Goal: Information Seeking & Learning: Check status

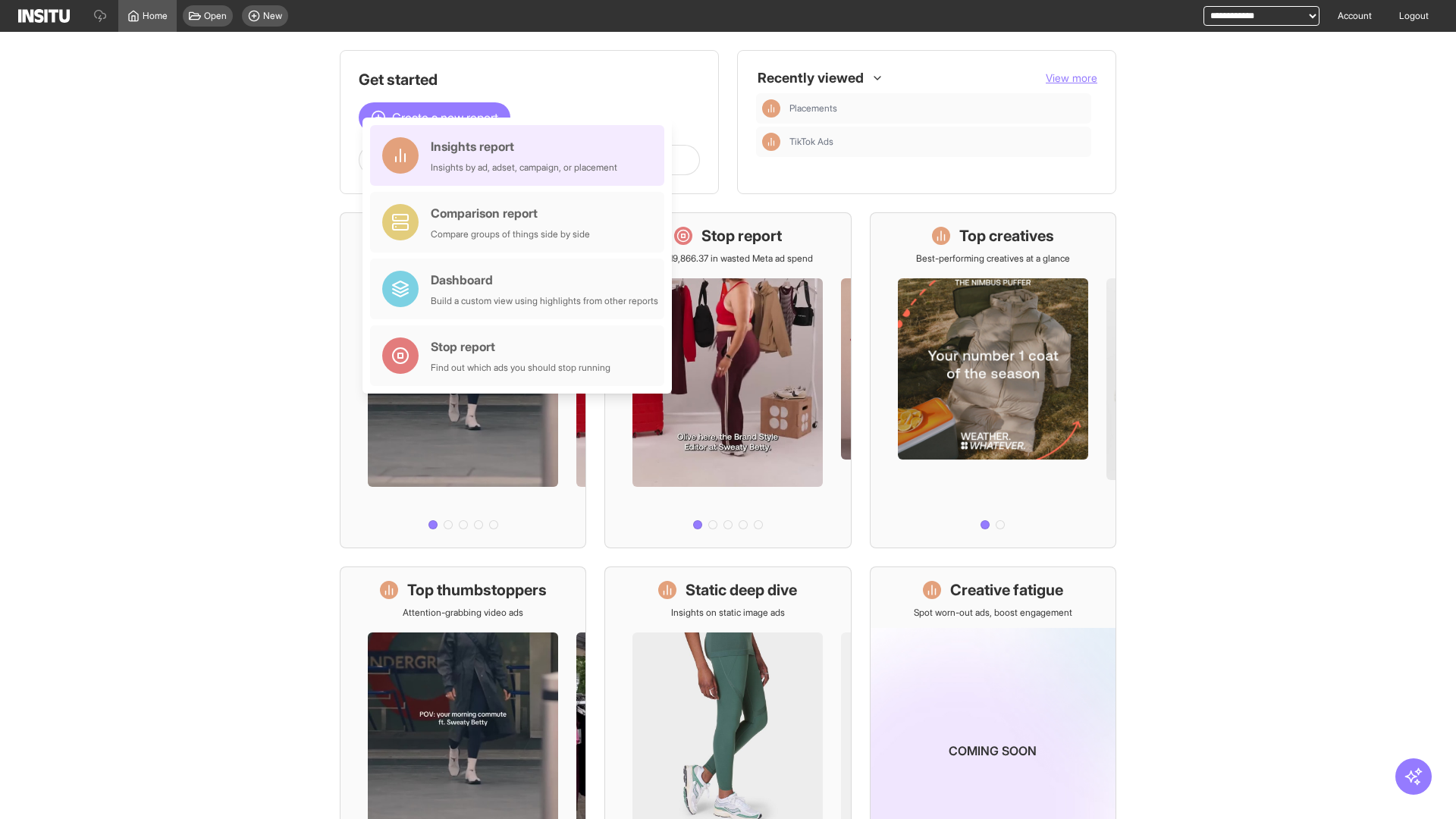
click at [521, 155] on div "Insights report Insights by ad, adset, campaign, or placement" at bounding box center [524, 155] width 187 height 37
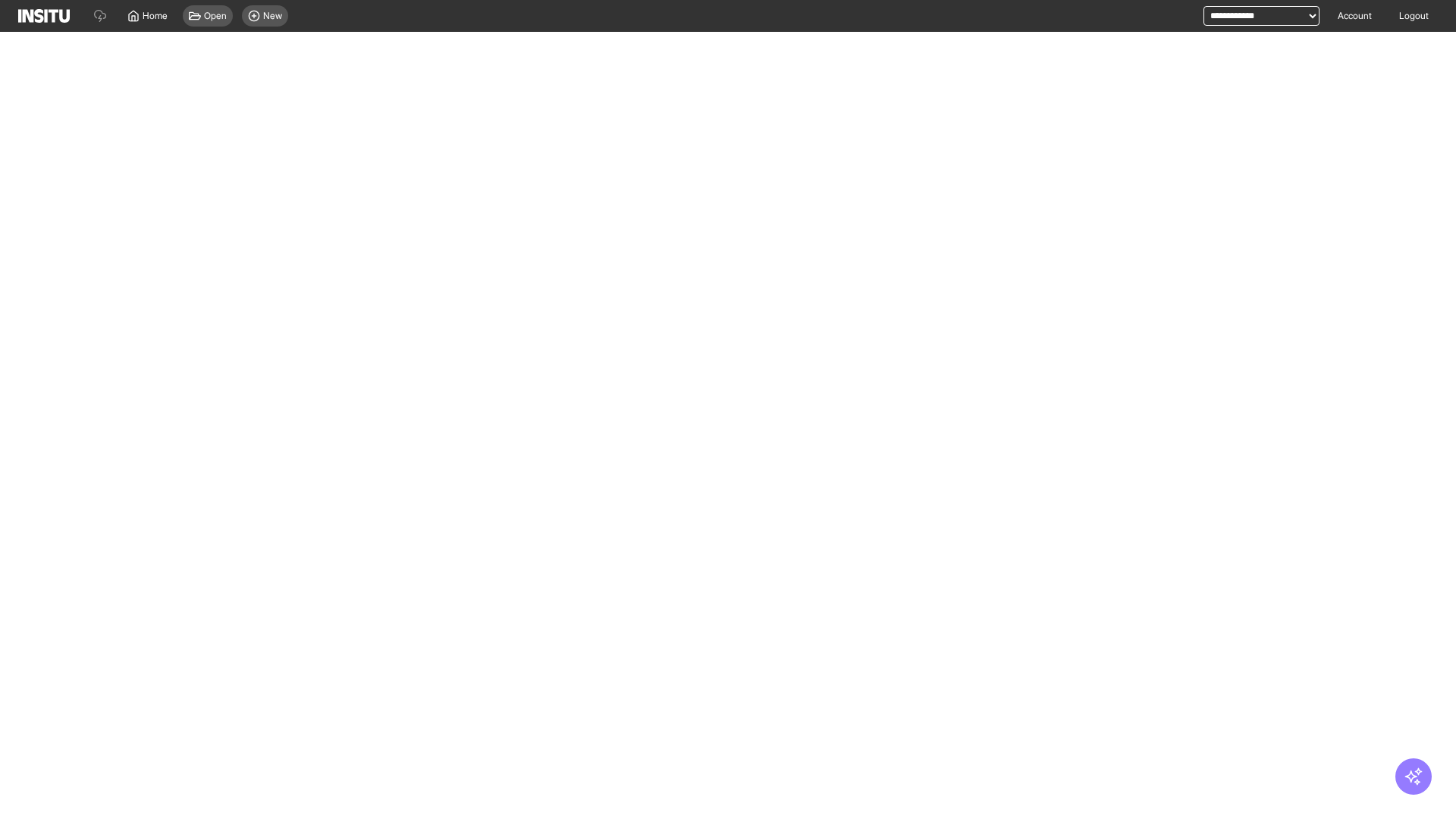
select select "**"
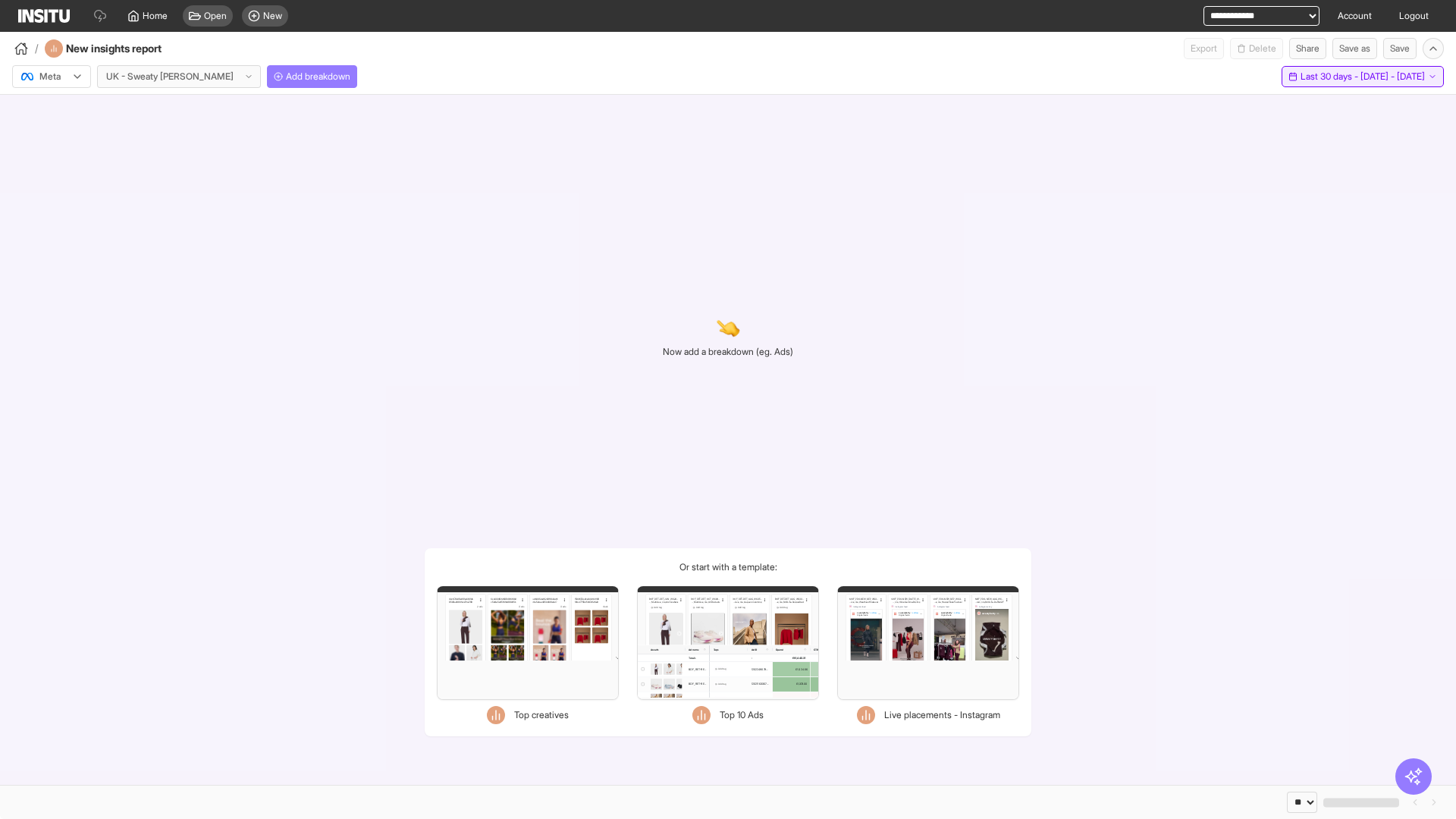
click at [1327, 77] on span "Last 30 days - [DATE] - [DATE]" at bounding box center [1363, 77] width 125 height 12
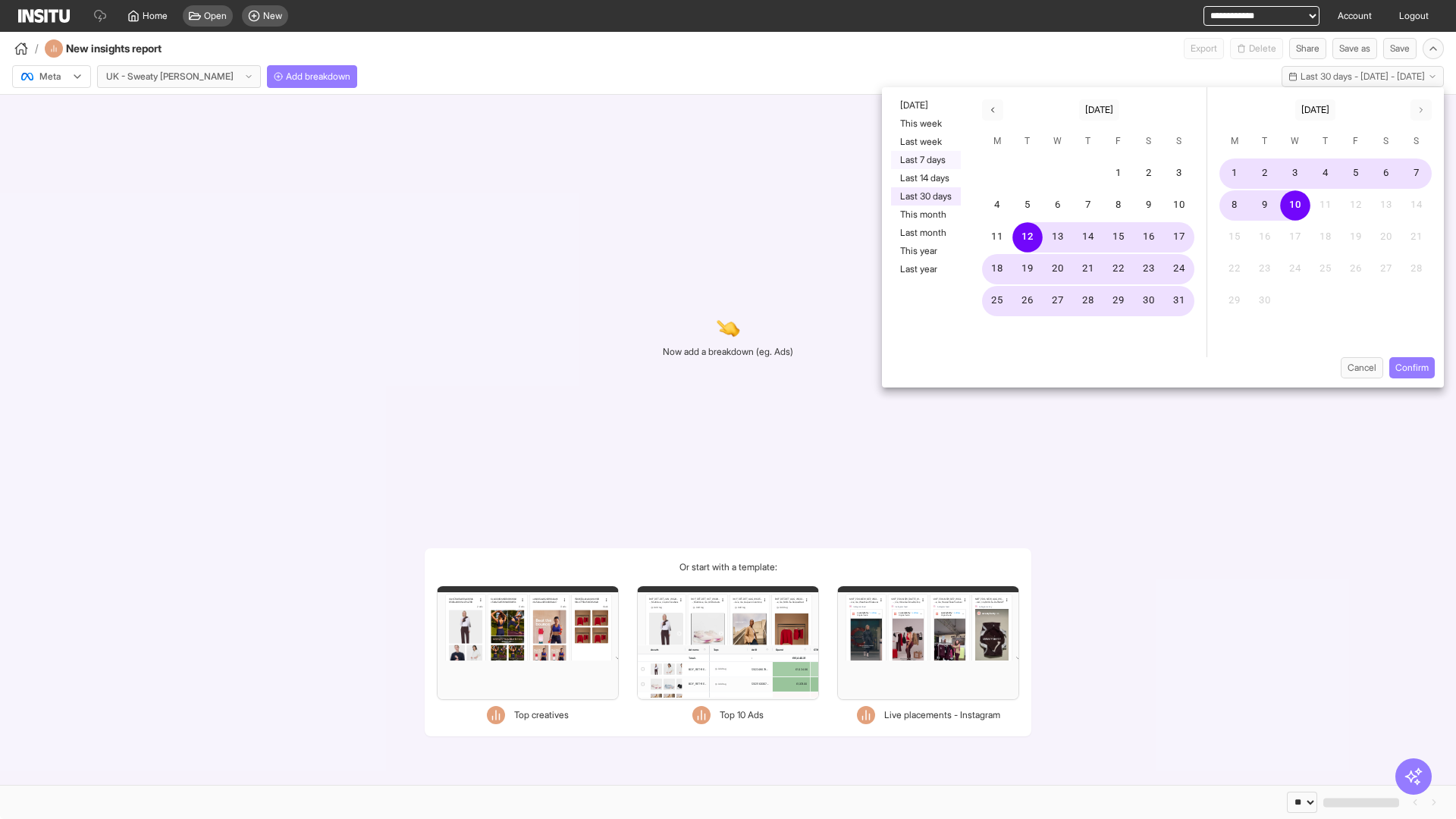
click at [924, 160] on button "Last 7 days" at bounding box center [926, 160] width 70 height 18
